Goal: Task Accomplishment & Management: Use online tool/utility

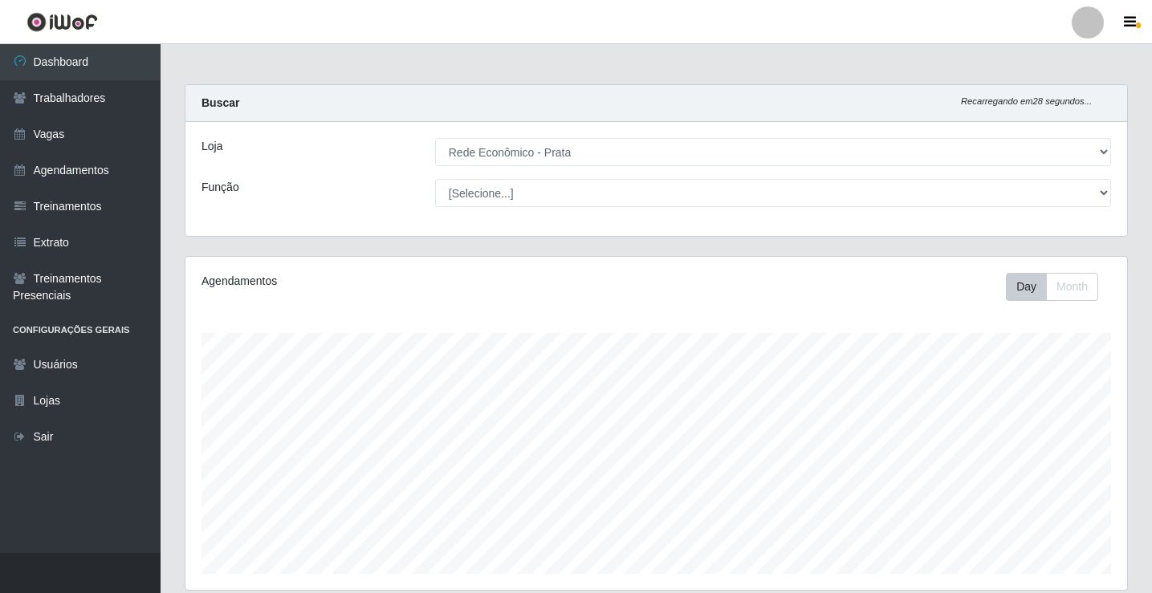
select select "192"
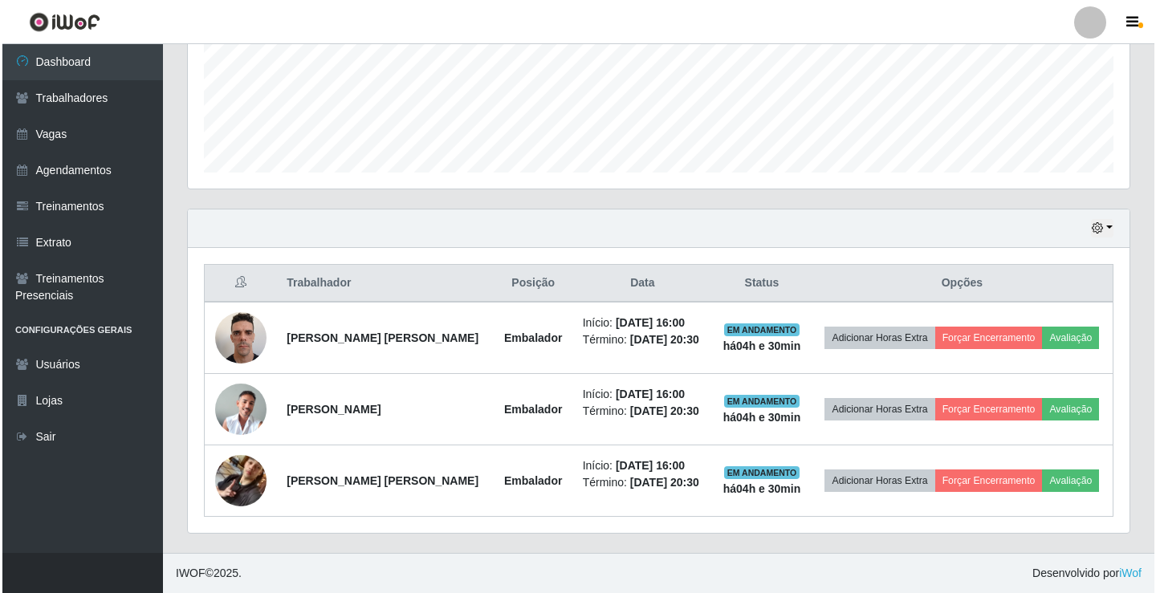
scroll to position [333, 942]
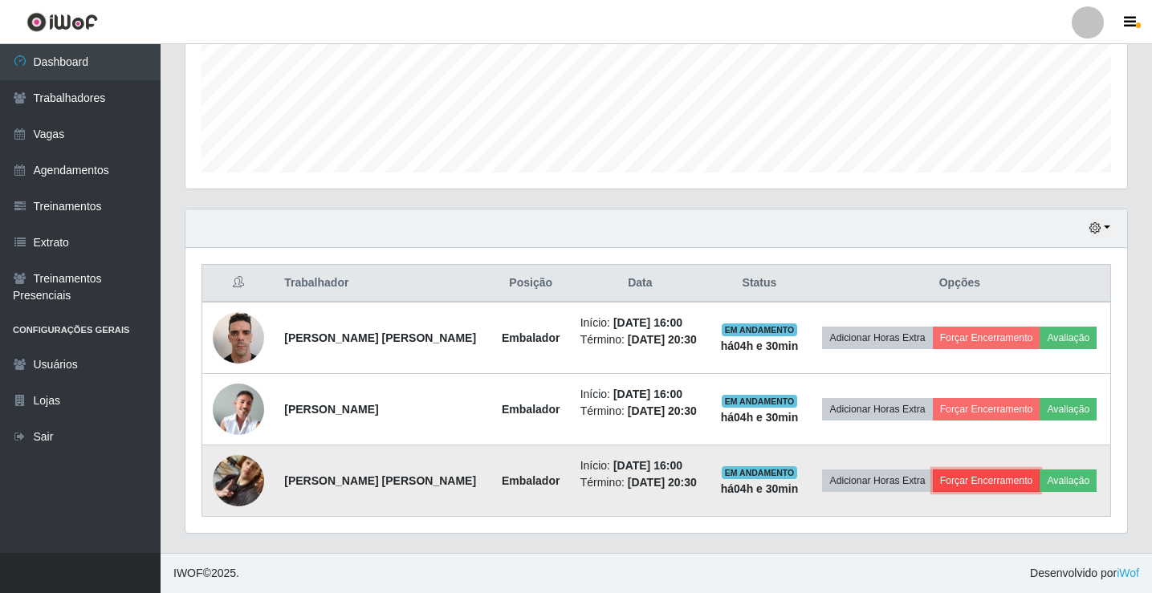
click at [974, 482] on button "Forçar Encerramento" at bounding box center [987, 481] width 108 height 22
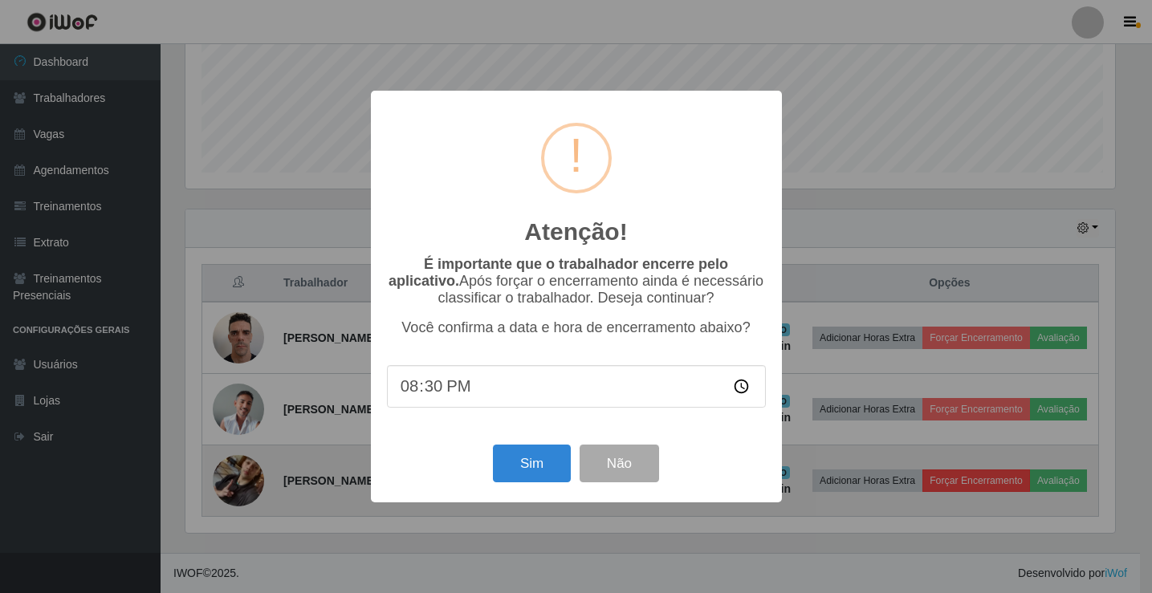
scroll to position [333, 934]
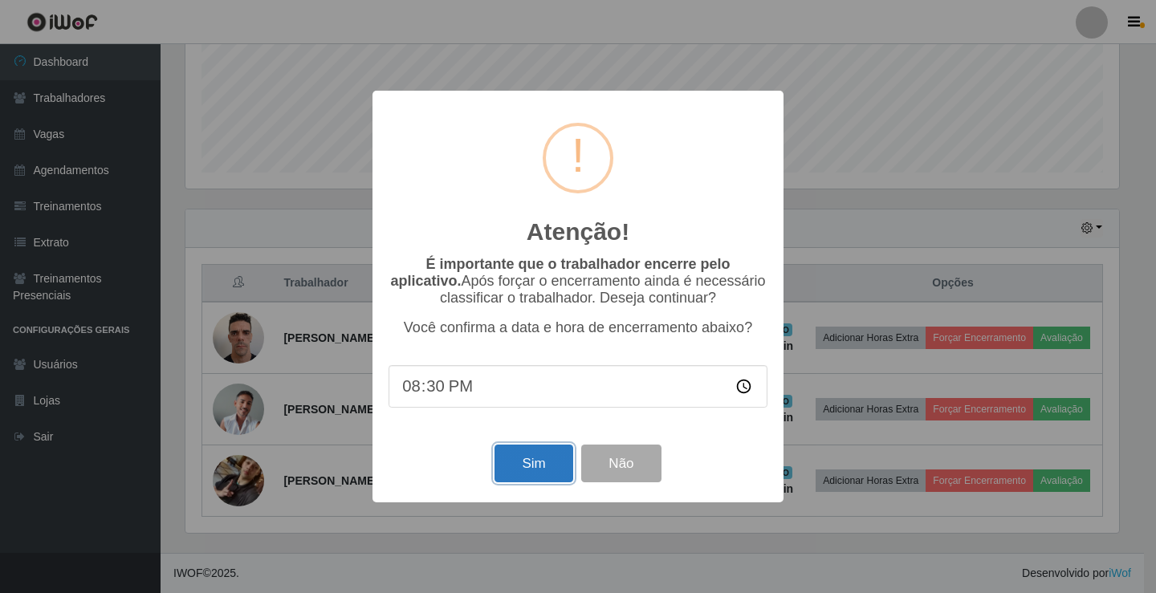
click at [544, 474] on button "Sim" at bounding box center [534, 464] width 78 height 38
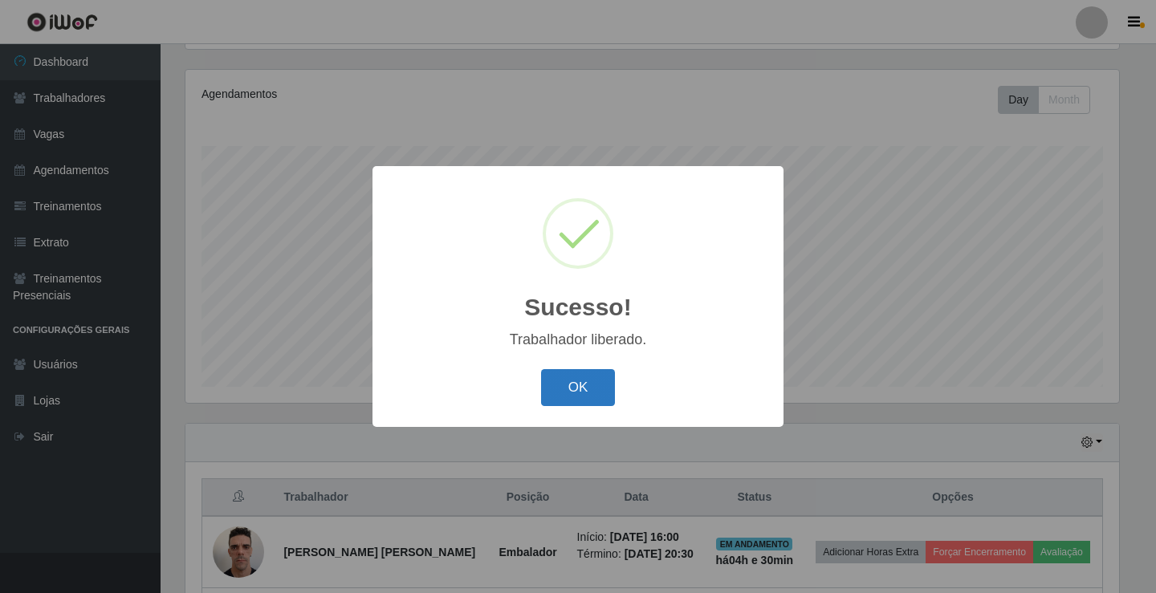
click at [547, 399] on button "OK" at bounding box center [578, 388] width 75 height 38
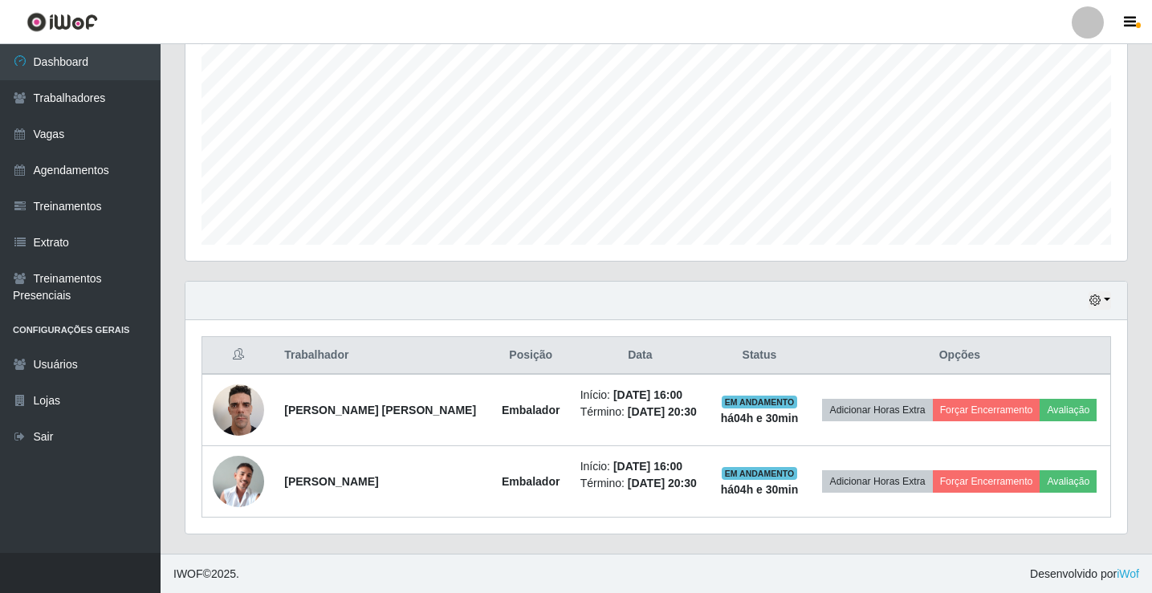
scroll to position [330, 0]
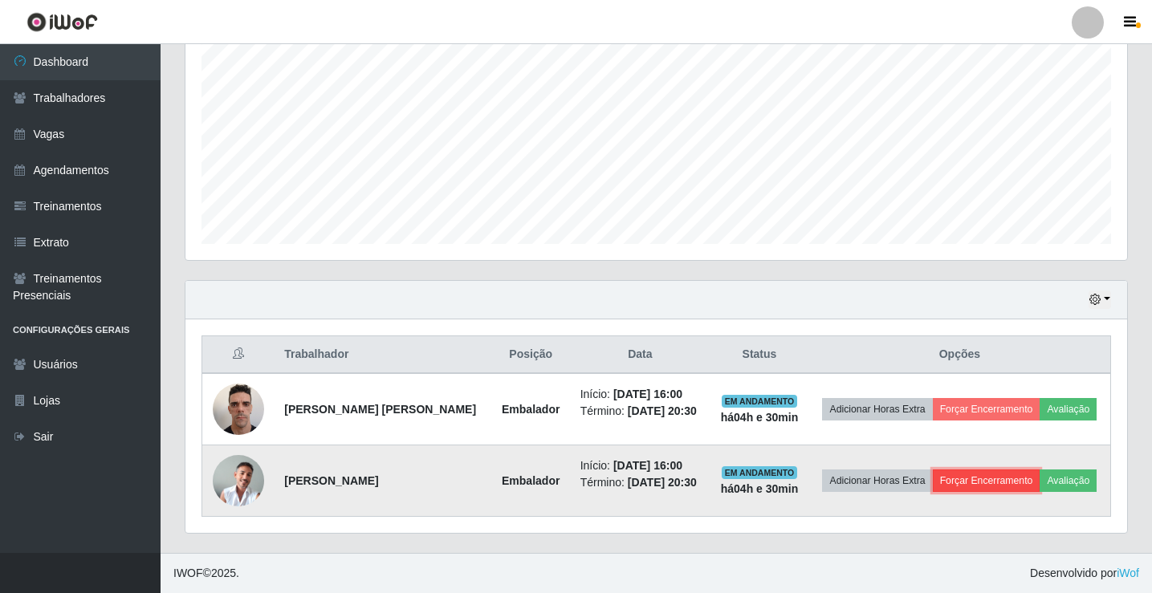
click at [968, 486] on button "Forçar Encerramento" at bounding box center [987, 481] width 108 height 22
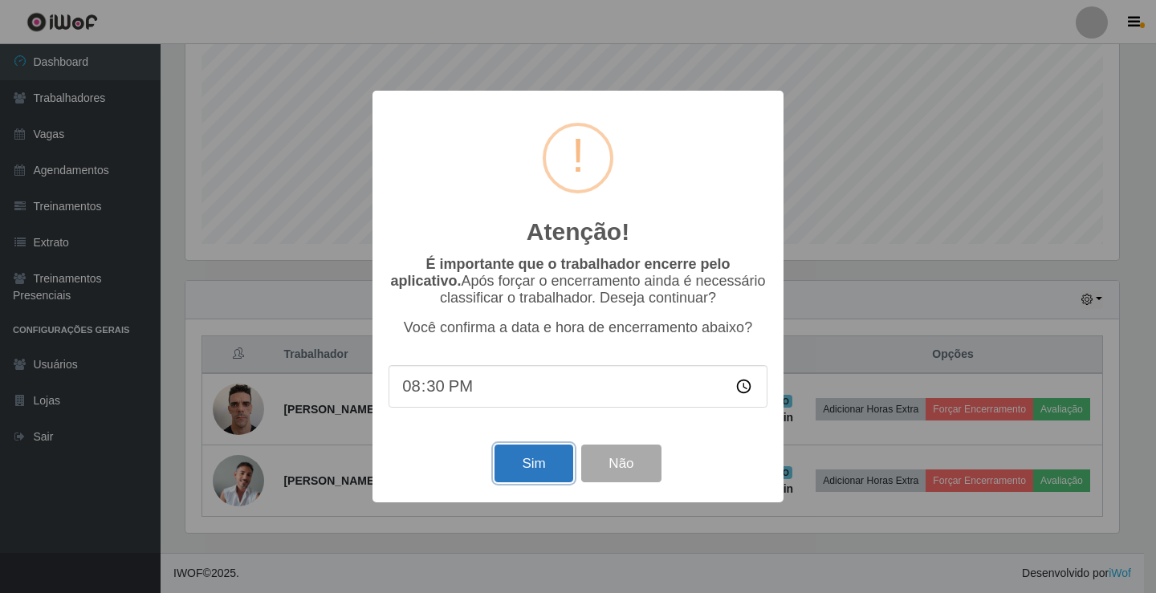
click at [538, 458] on button "Sim" at bounding box center [534, 464] width 78 height 38
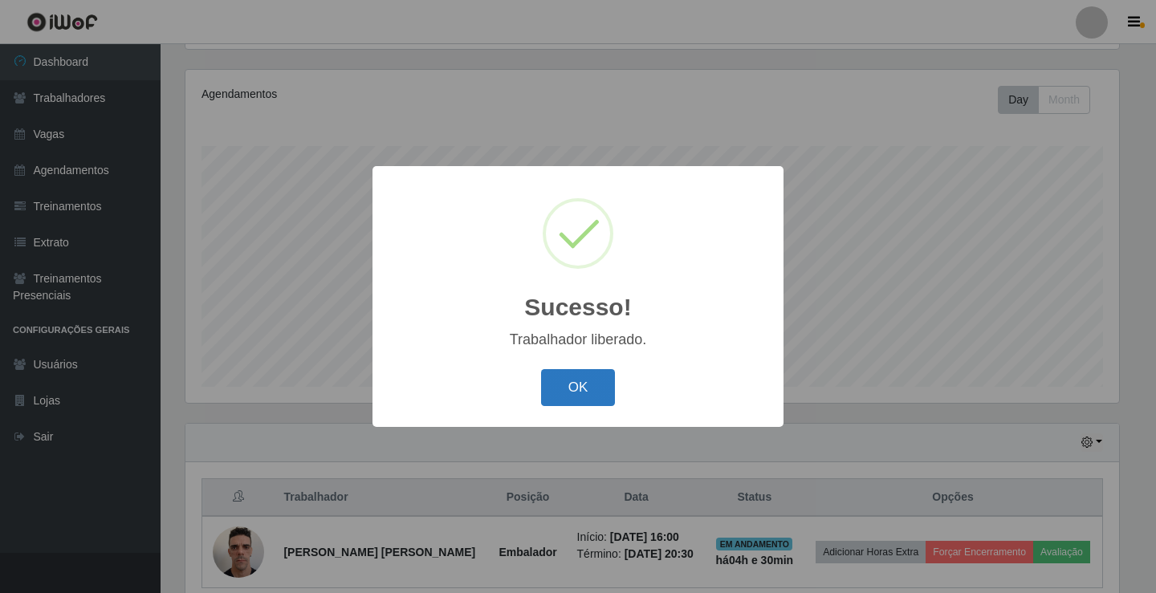
click at [582, 381] on button "OK" at bounding box center [578, 388] width 75 height 38
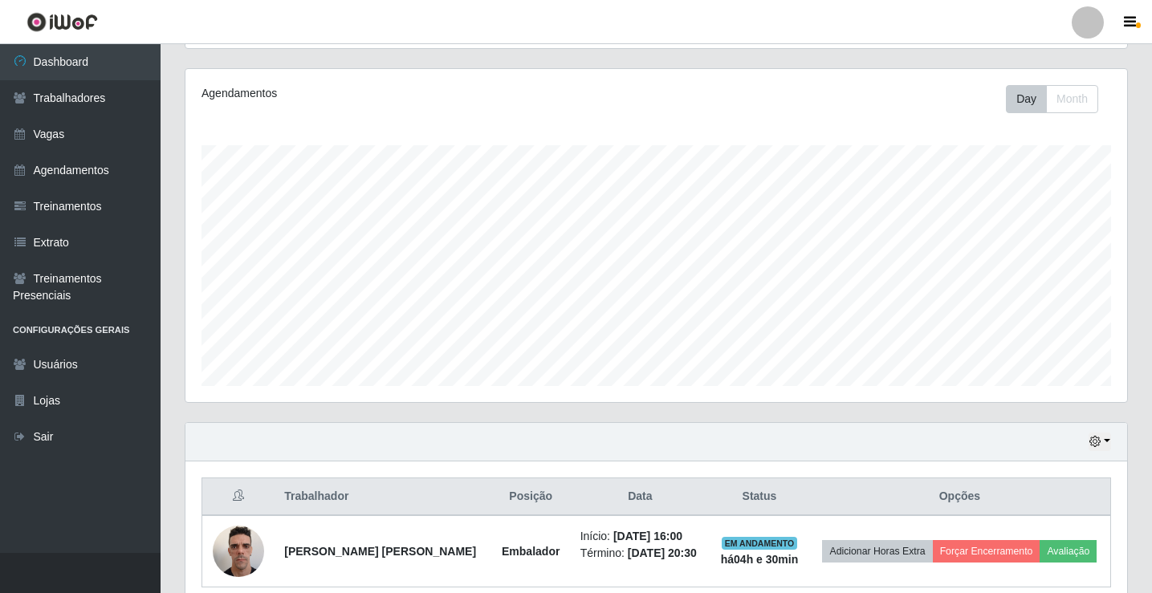
scroll to position [259, 0]
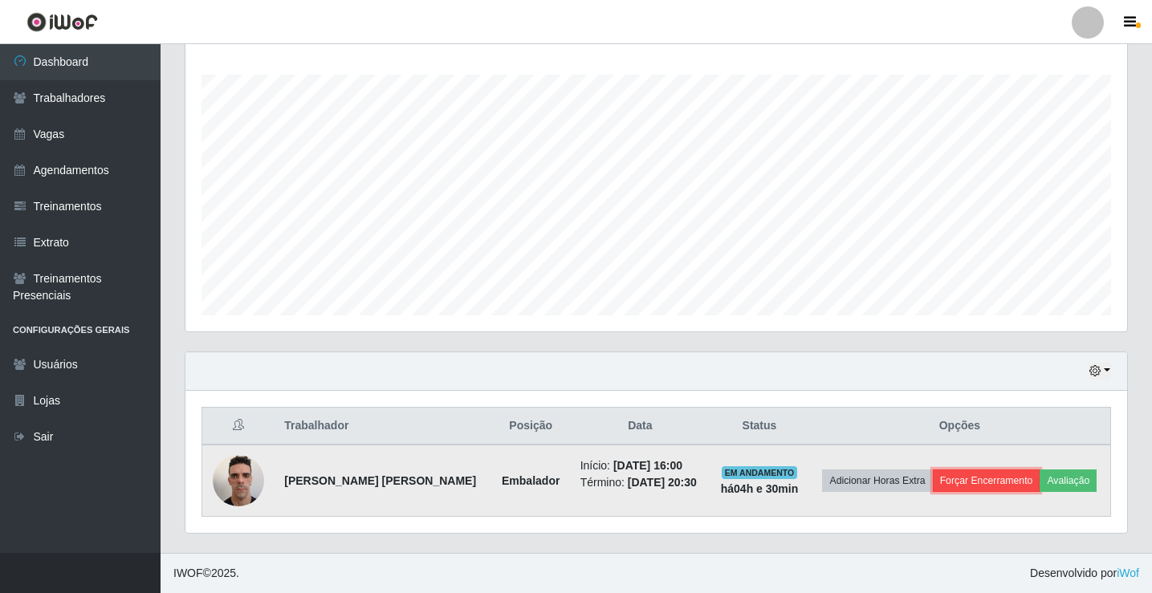
click at [1008, 483] on button "Forçar Encerramento" at bounding box center [987, 481] width 108 height 22
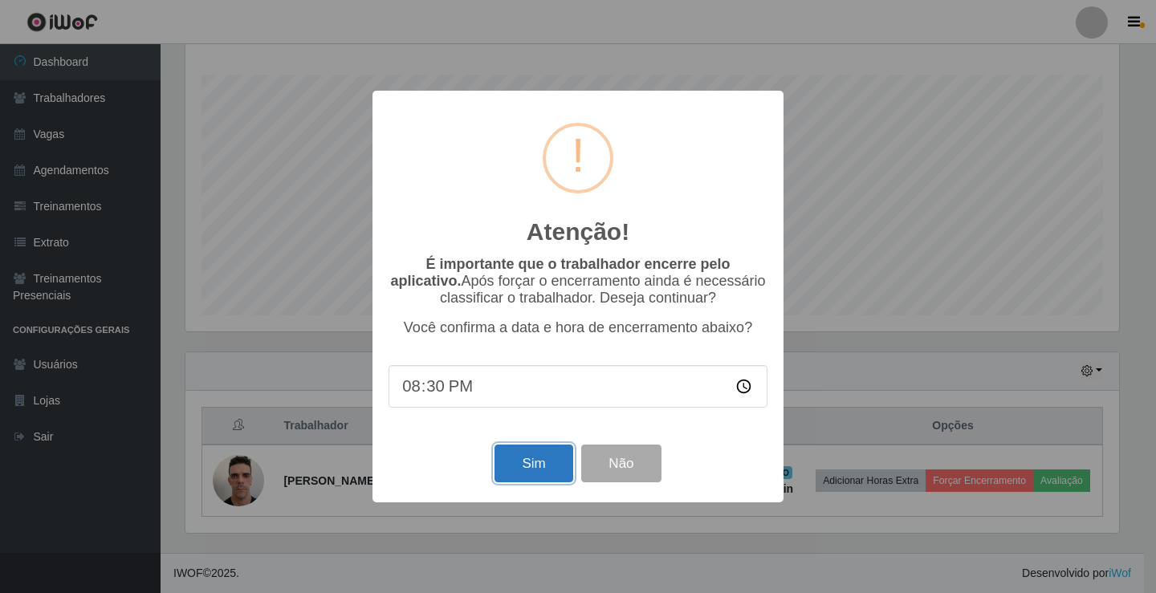
click at [550, 475] on button "Sim" at bounding box center [534, 464] width 78 height 38
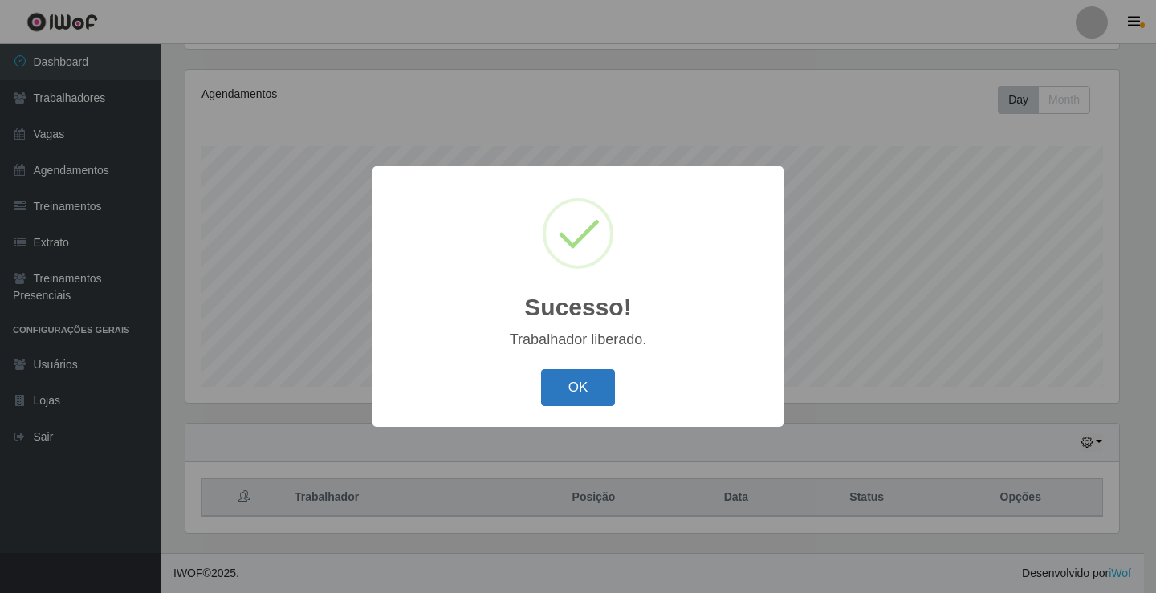
click at [561, 382] on button "OK" at bounding box center [578, 388] width 75 height 38
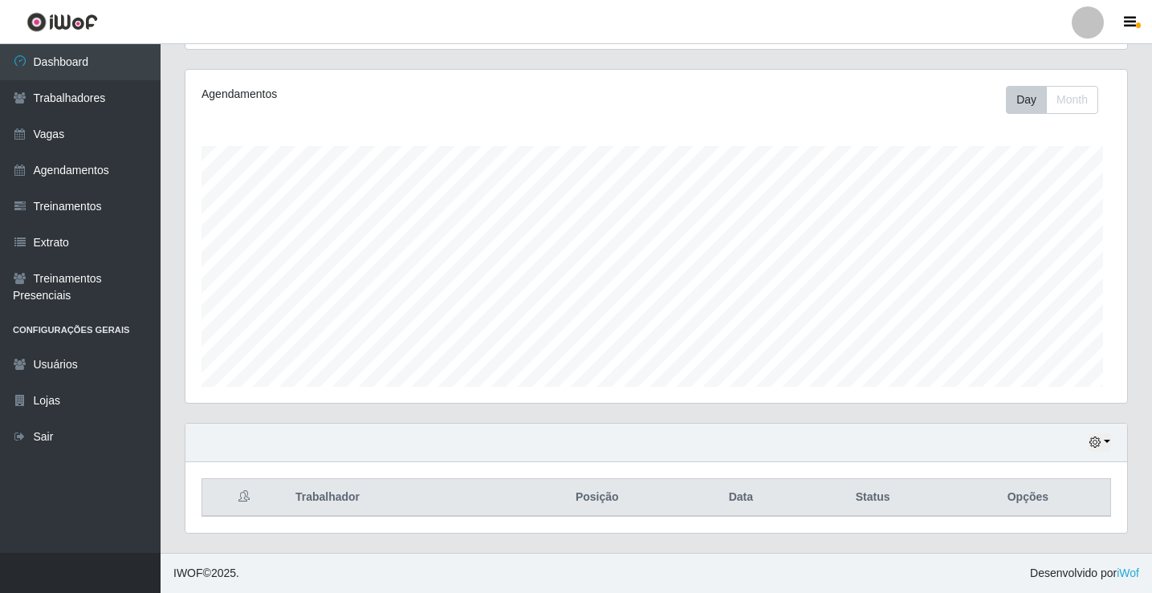
scroll to position [0, 0]
